Goal: Navigation & Orientation: Find specific page/section

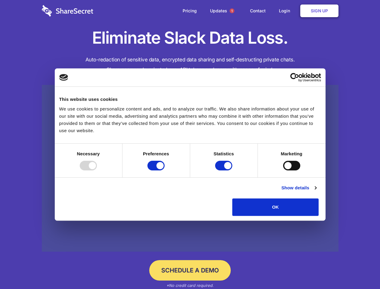
click at [97, 170] on div at bounding box center [88, 166] width 17 height 10
click at [165, 170] on input "Preferences" at bounding box center [156, 166] width 17 height 10
checkbox input "false"
click at [225, 170] on input "Statistics" at bounding box center [223, 166] width 17 height 10
checkbox input "false"
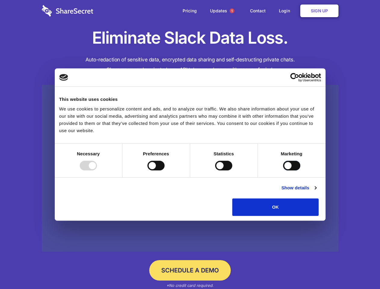
click at [283, 170] on input "Marketing" at bounding box center [291, 166] width 17 height 10
checkbox input "true"
click at [317, 192] on link "Show details" at bounding box center [299, 187] width 35 height 7
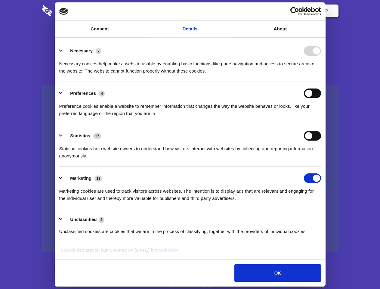
click at [321, 82] on li "Necessary 7 Necessary cookies help make a website usable by enabling basic func…" at bounding box center [190, 60] width 262 height 42
click at [232, 11] on span "1" at bounding box center [232, 10] width 5 height 5
